Goal: Task Accomplishment & Management: Use online tool/utility

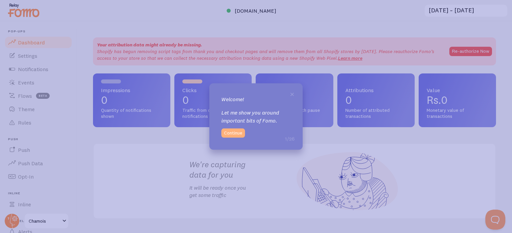
click at [237, 134] on button "Continue" at bounding box center [233, 132] width 24 height 9
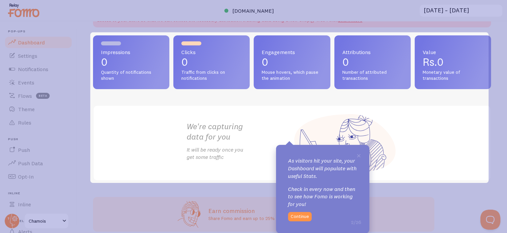
scroll to position [44, 0]
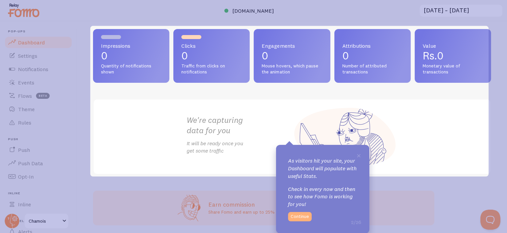
click at [302, 218] on button "Continue" at bounding box center [300, 216] width 24 height 9
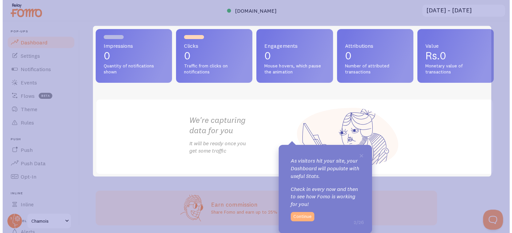
scroll to position [0, 0]
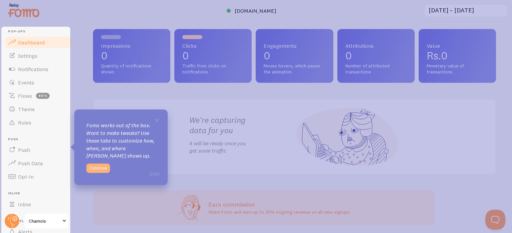
click at [100, 170] on button "Continue" at bounding box center [98, 167] width 24 height 9
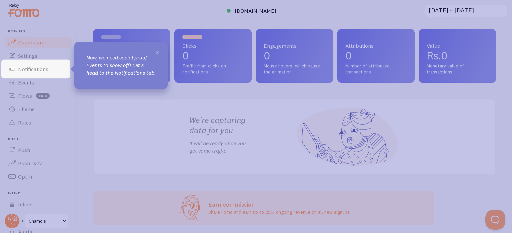
click at [157, 52] on span "×" at bounding box center [157, 52] width 5 height 10
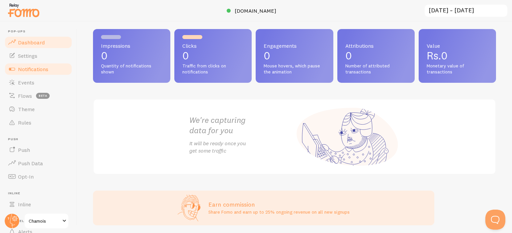
click at [36, 67] on span "Notifications" at bounding box center [33, 69] width 30 height 7
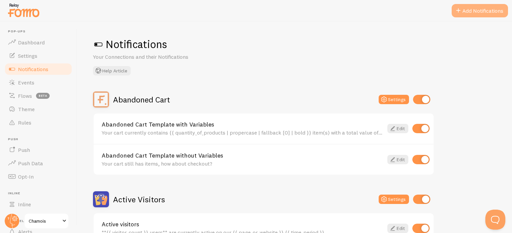
click at [463, 10] on button "Add Notifications" at bounding box center [480, 10] width 56 height 13
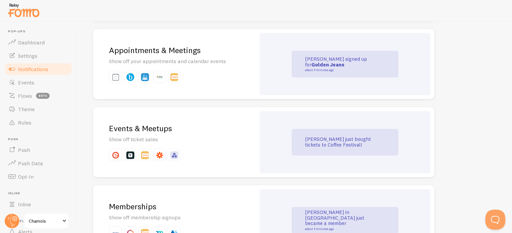
scroll to position [1480, 0]
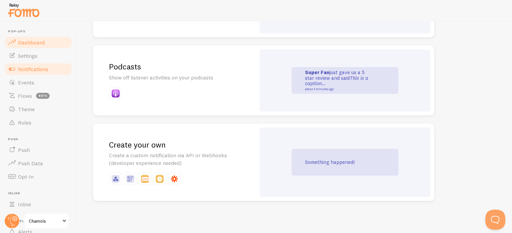
click at [37, 45] on span "Dashboard" at bounding box center [31, 42] width 27 height 7
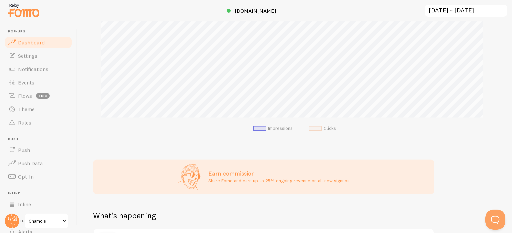
scroll to position [135, 0]
